Goal: Task Accomplishment & Management: Use online tool/utility

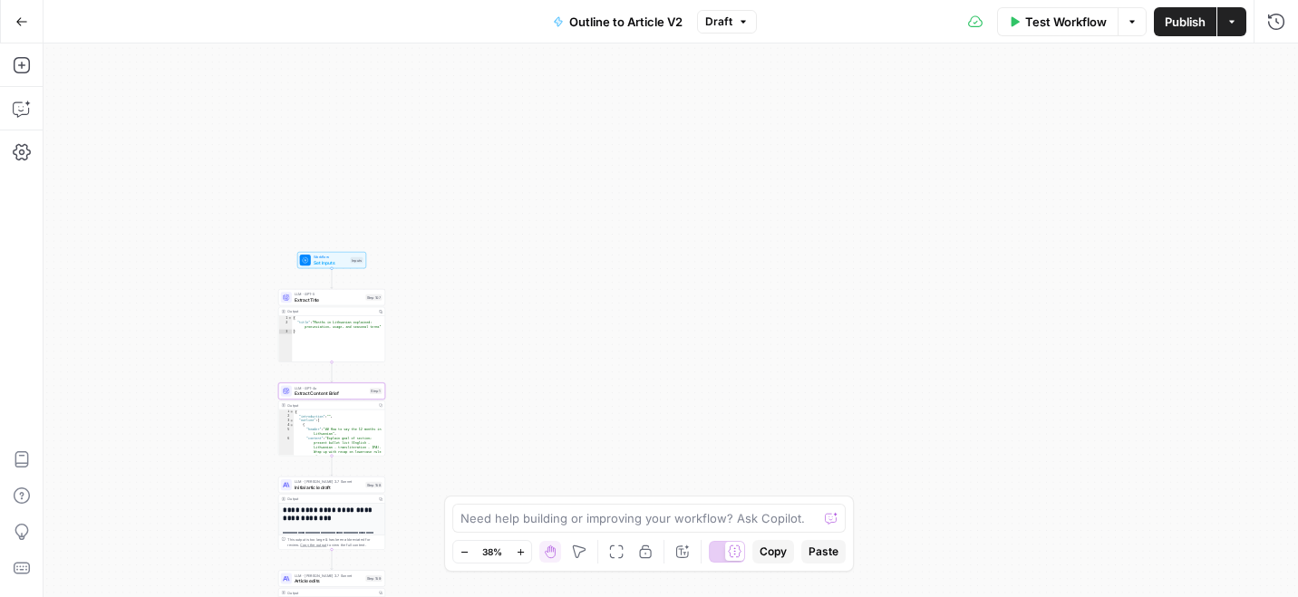
click at [1128, 25] on icon "button" at bounding box center [1131, 21] width 11 height 11
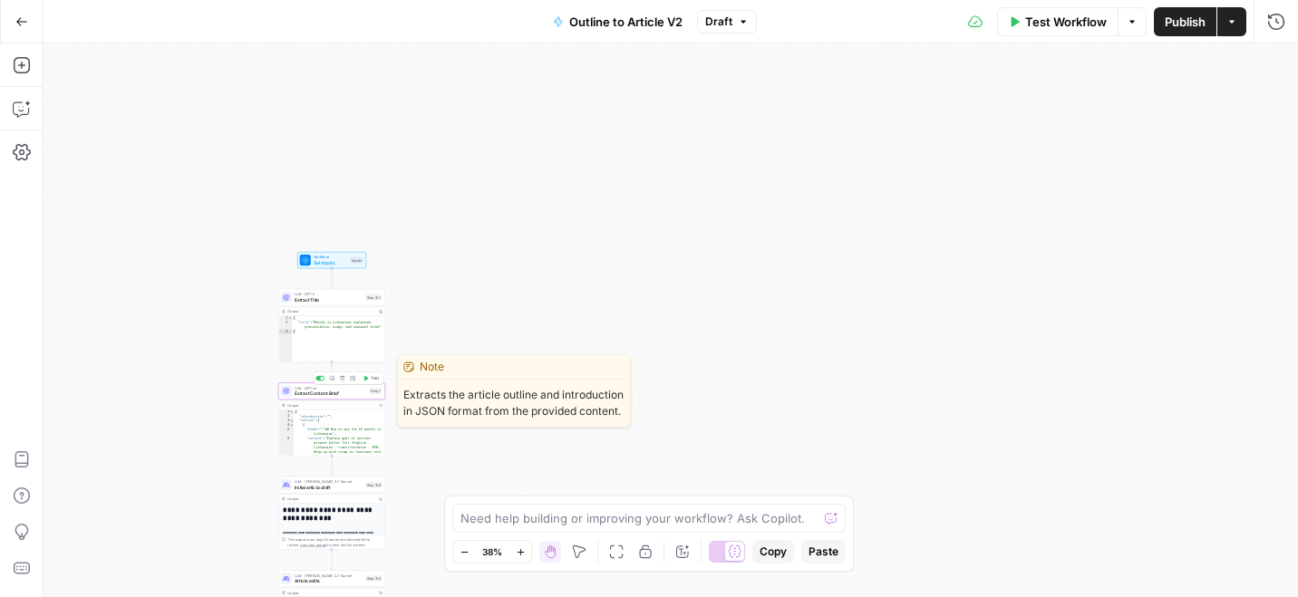
click at [340, 391] on span "Extract Content Brief" at bounding box center [330, 394] width 72 height 7
